Goal: Find specific page/section: Find specific page/section

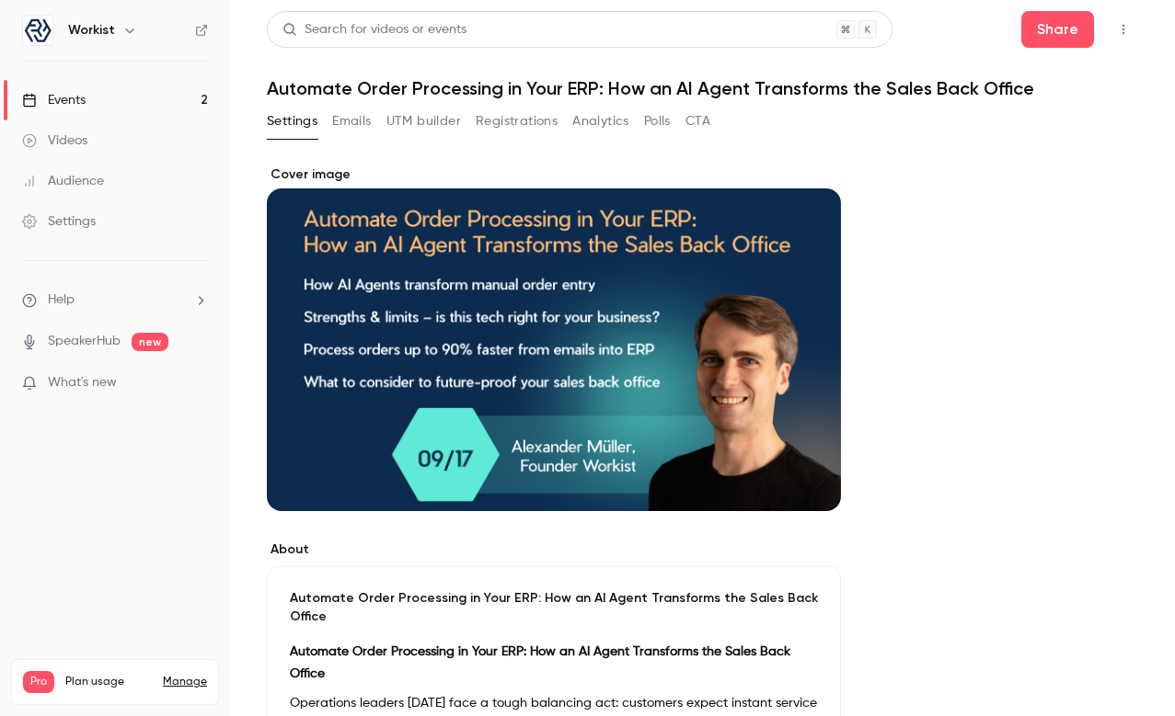
click at [158, 94] on link "Events 2" at bounding box center [115, 100] width 230 height 40
